Goal: Transaction & Acquisition: Subscribe to service/newsletter

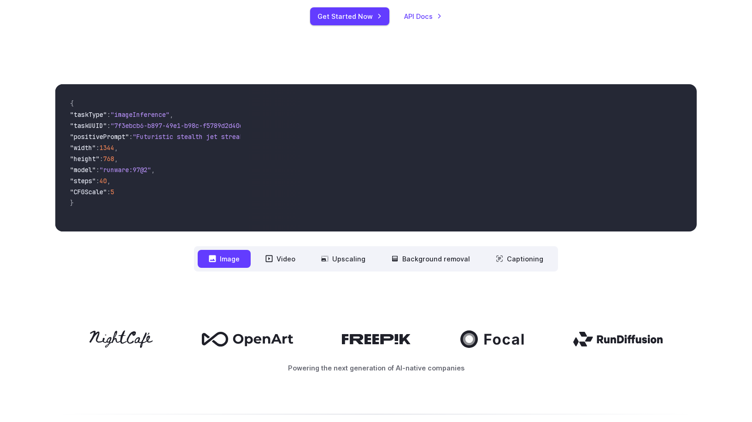
scroll to position [148, 0]
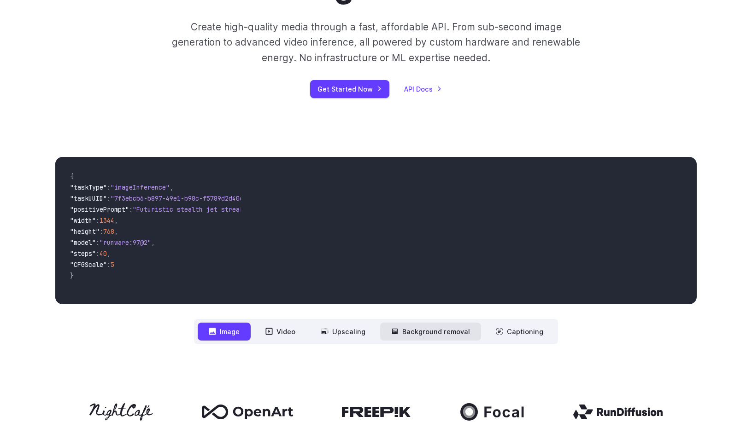
click at [406, 326] on button "Background removal" at bounding box center [430, 332] width 101 height 18
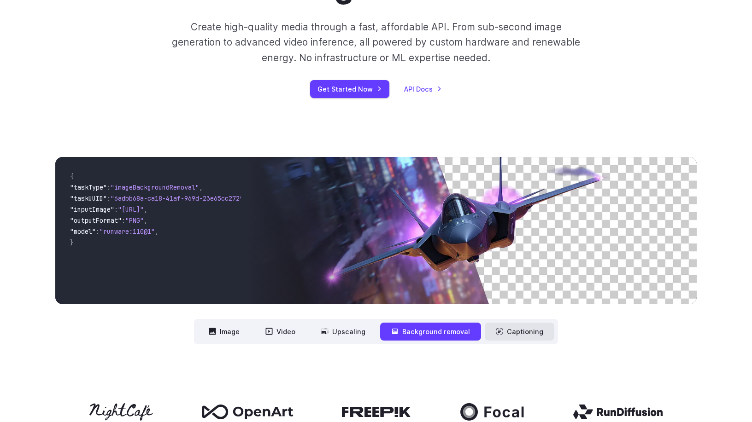
click at [523, 335] on button "Captioning" at bounding box center [519, 332] width 70 height 18
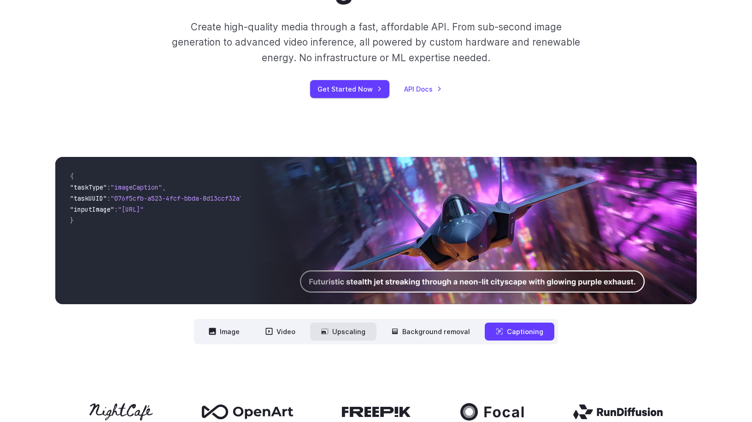
click at [353, 334] on button "Upscaling" at bounding box center [343, 332] width 66 height 18
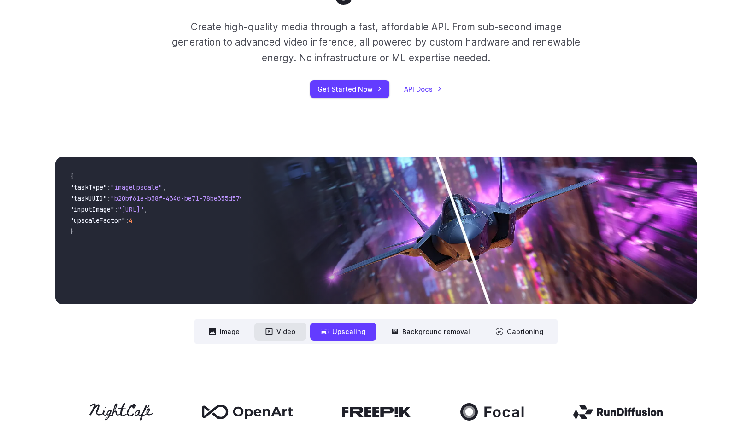
click at [277, 332] on button "Video" at bounding box center [280, 332] width 52 height 18
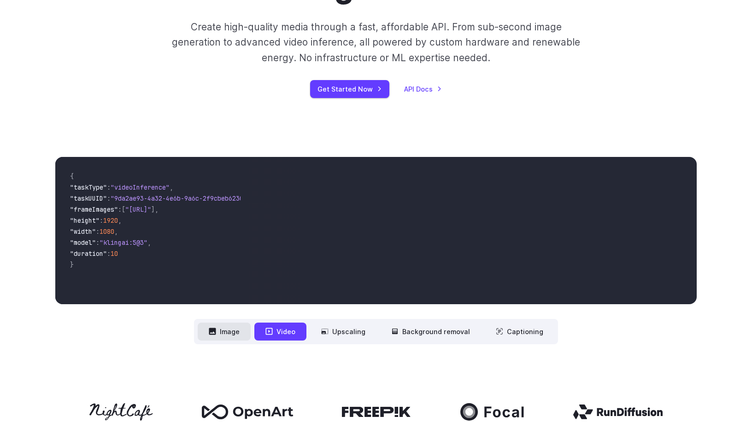
click at [216, 331] on icon at bounding box center [212, 331] width 7 height 7
click at [221, 332] on button "Image" at bounding box center [224, 332] width 53 height 18
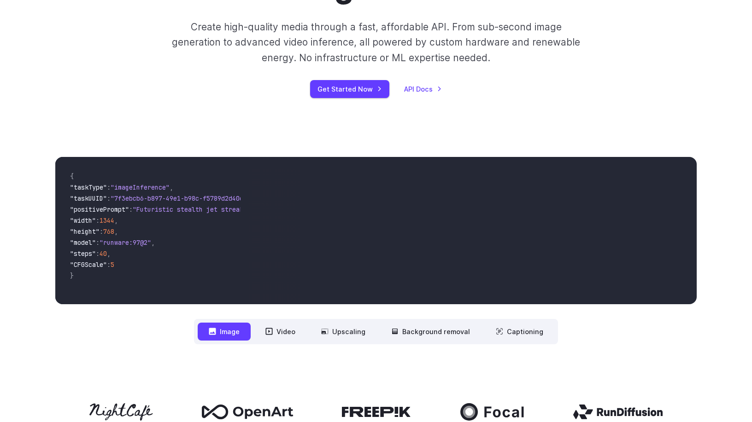
click at [420, 88] on link "API Docs" at bounding box center [423, 89] width 38 height 11
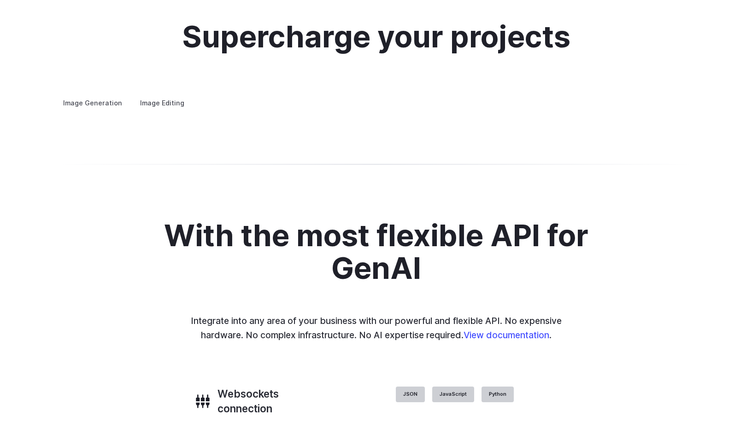
scroll to position [1713, 0]
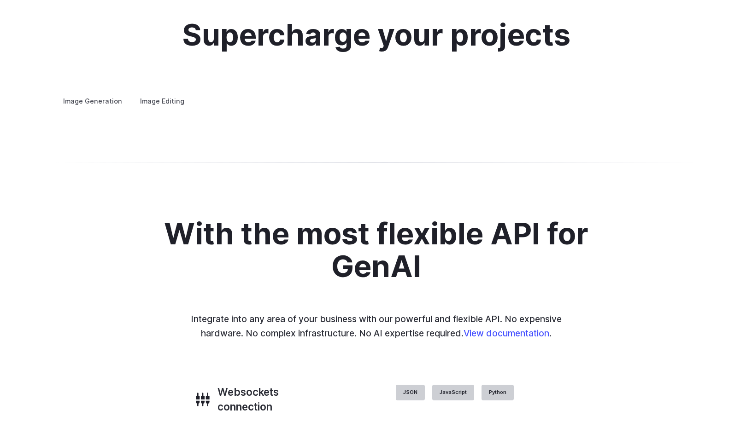
click at [0, 0] on p "Create avatars in any style you desire – whether abstract, cartoonish, or reali…" at bounding box center [0, 0] width 0 height 0
click at [164, 93] on label "Image Editing" at bounding box center [162, 101] width 60 height 16
click at [104, 93] on label "Image Generation" at bounding box center [92, 101] width 75 height 16
click at [0, 0] on details "Custom avatars Create avatars in any style you desire – whether abstract, carto…" at bounding box center [0, 0] width 0 height 0
click at [0, 0] on summary "Concept design" at bounding box center [0, 0] width 0 height 0
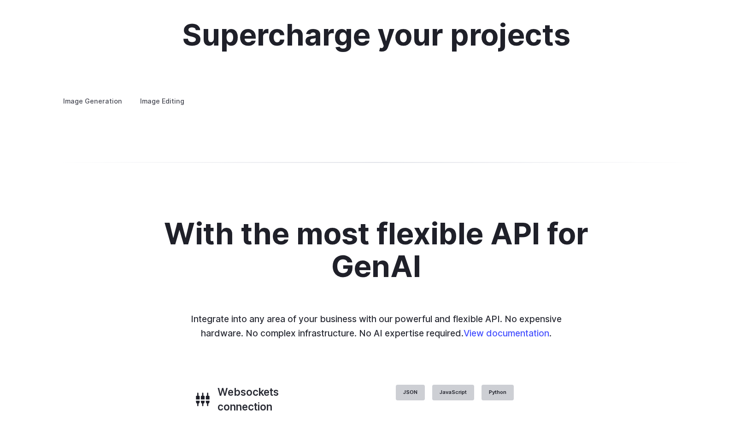
click at [0, 0] on details "Creative styling Generate fun, unique images without photo editing or graphic d…" at bounding box center [0, 0] width 0 height 0
click at [0, 0] on summary "Creative styling" at bounding box center [0, 0] width 0 height 0
click at [0, 0] on details "Architecture Visualize architectural designs with ease, from initial sketches t…" at bounding box center [0, 0] width 0 height 0
click at [0, 0] on summary "Product design" at bounding box center [0, 0] width 0 height 0
click at [0, 0] on h3 "Personalized assets" at bounding box center [0, 0] width 0 height 0
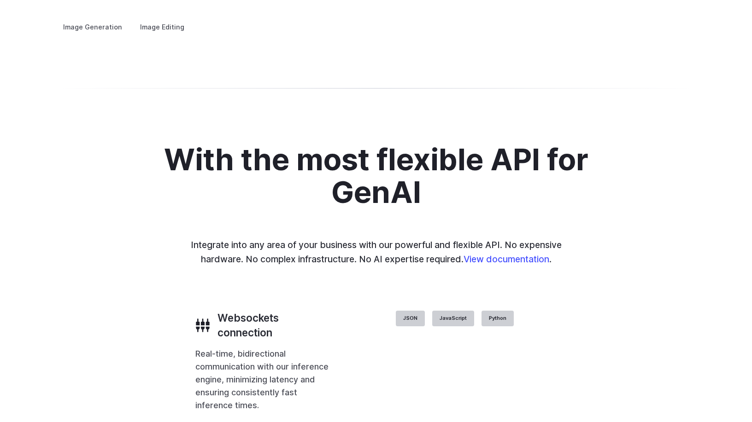
scroll to position [1787, 0]
click at [0, 0] on summary "Creative styling" at bounding box center [0, 0] width 0 height 0
click at [0, 0] on details "Concept design Quickly ideate and polish new concepts, from character design, t…" at bounding box center [0, 0] width 0 height 0
click at [0, 0] on summary "Concept design" at bounding box center [0, 0] width 0 height 0
click at [0, 0] on details "Custom avatars Create avatars in any style you desire – whether abstract, carto…" at bounding box center [0, 0] width 0 height 0
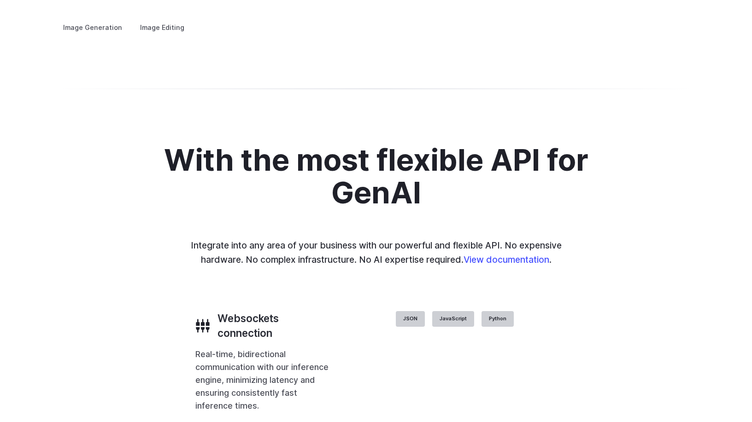
click at [0, 0] on h3 "Custom avatars" at bounding box center [0, 0] width 0 height 0
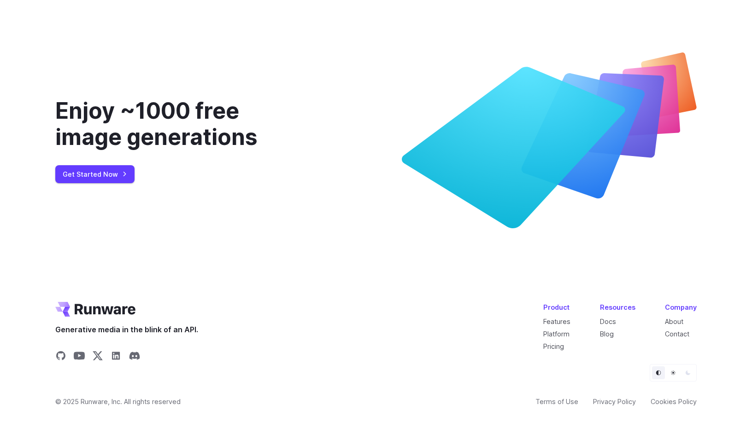
scroll to position [3420, 0]
click at [93, 172] on link "Get Started Now" at bounding box center [94, 174] width 79 height 18
